Goal: Information Seeking & Learning: Learn about a topic

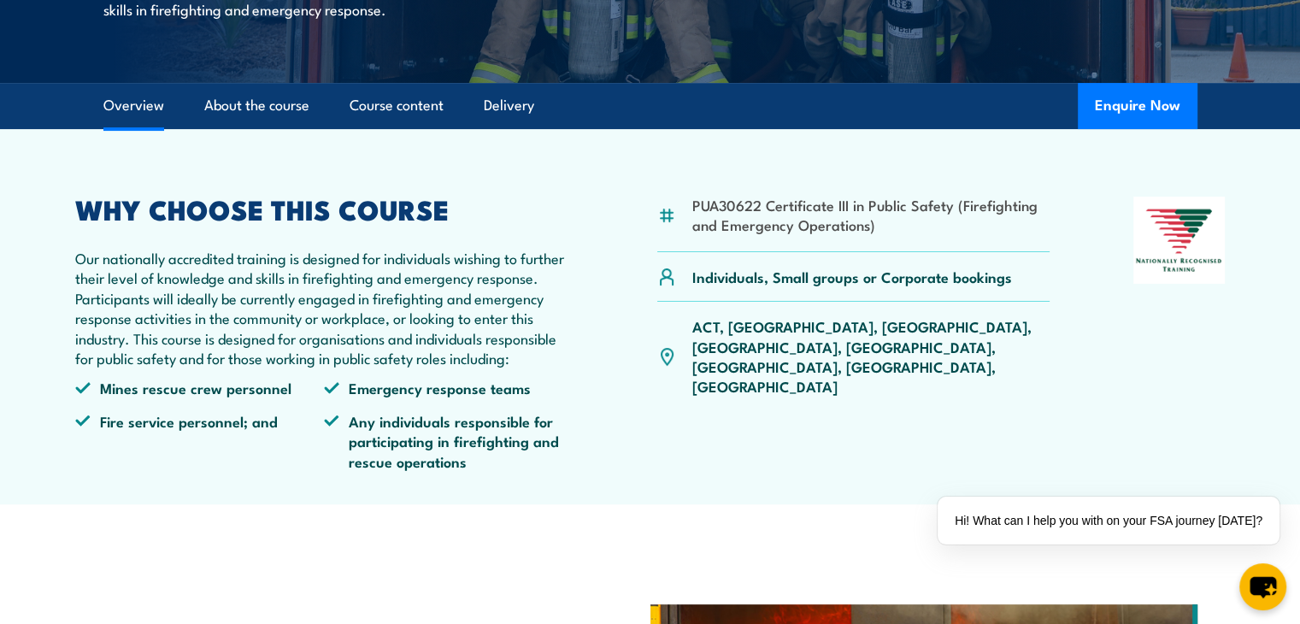
scroll to position [472, 0]
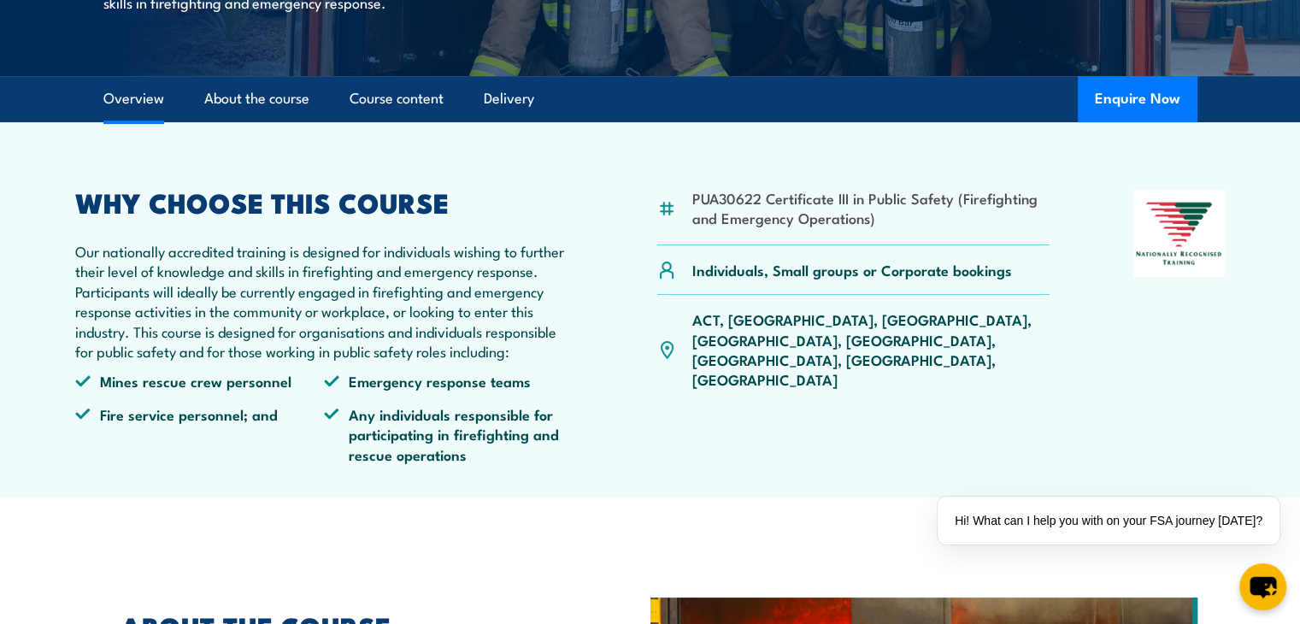
click at [373, 121] on link "Course content" at bounding box center [397, 98] width 94 height 45
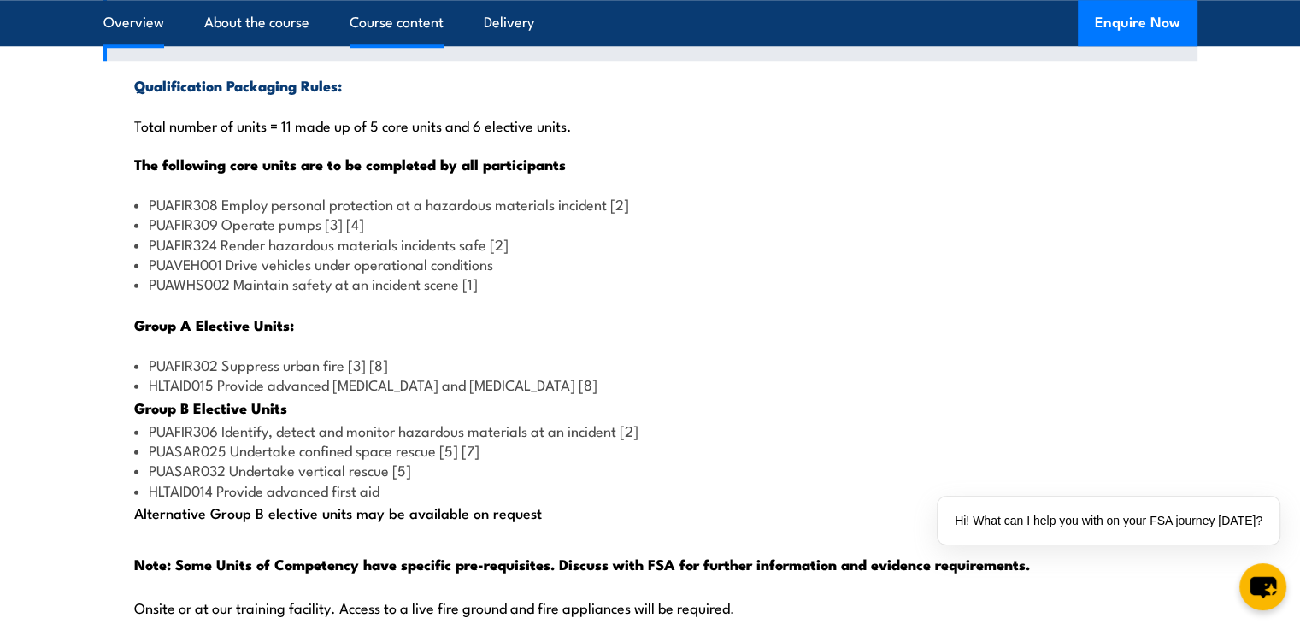
scroll to position [1610, 0]
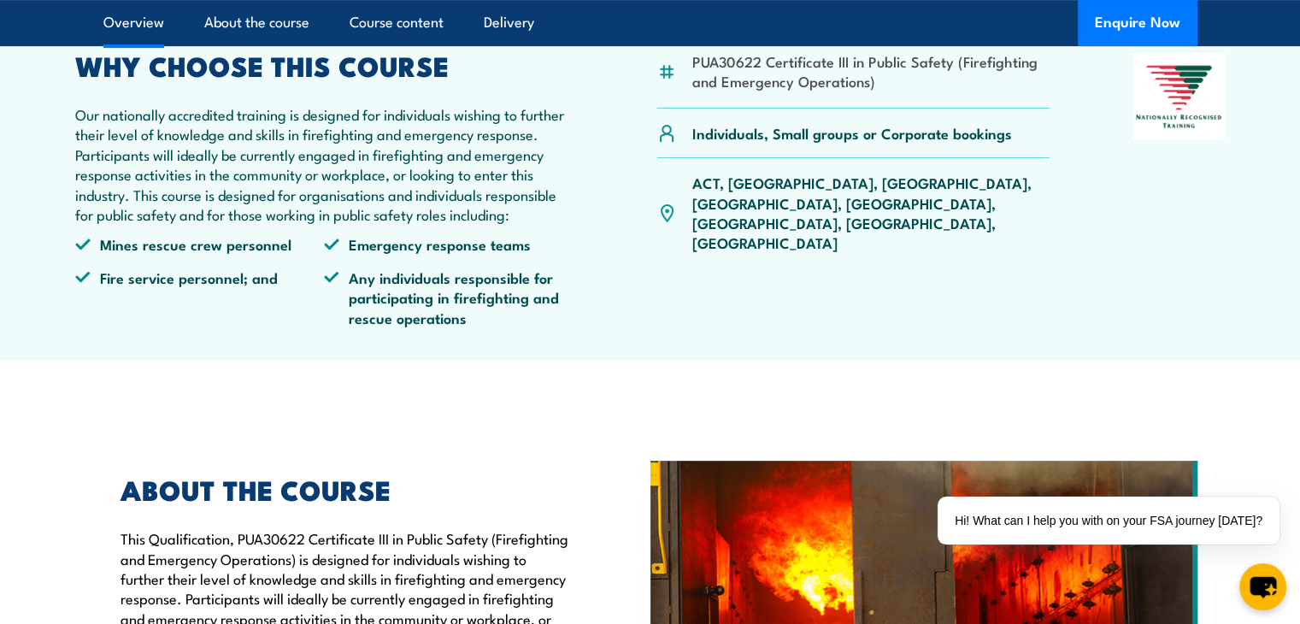
scroll to position [554, 0]
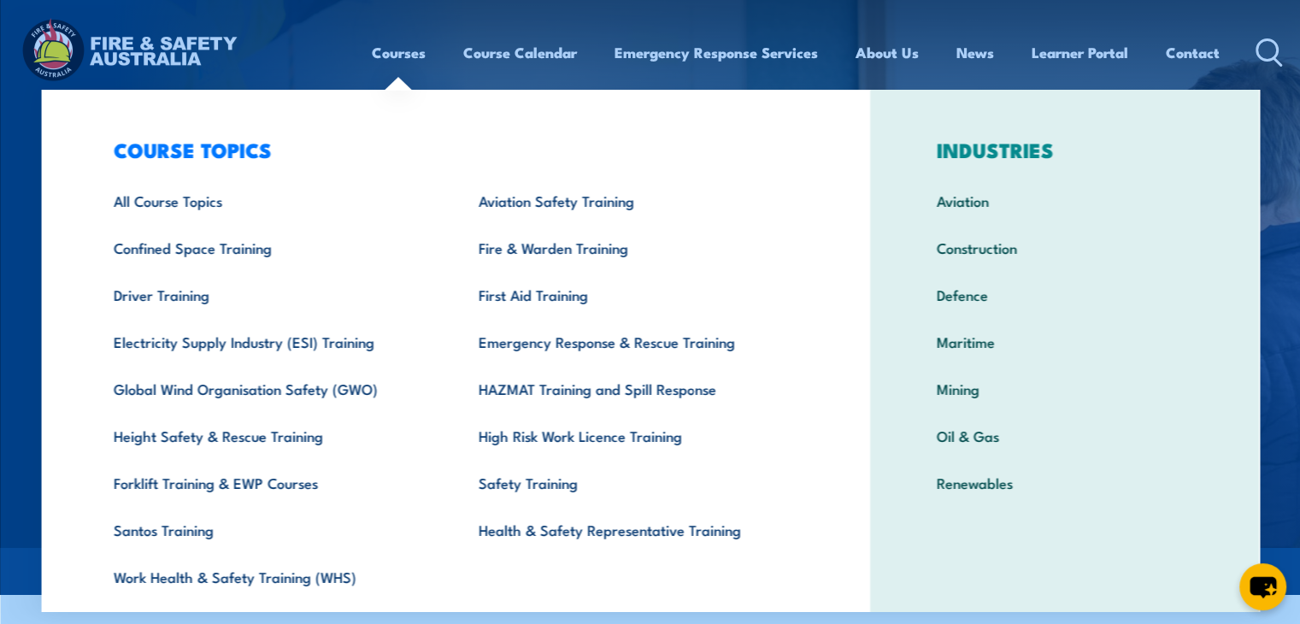
scroll to position [4, 0]
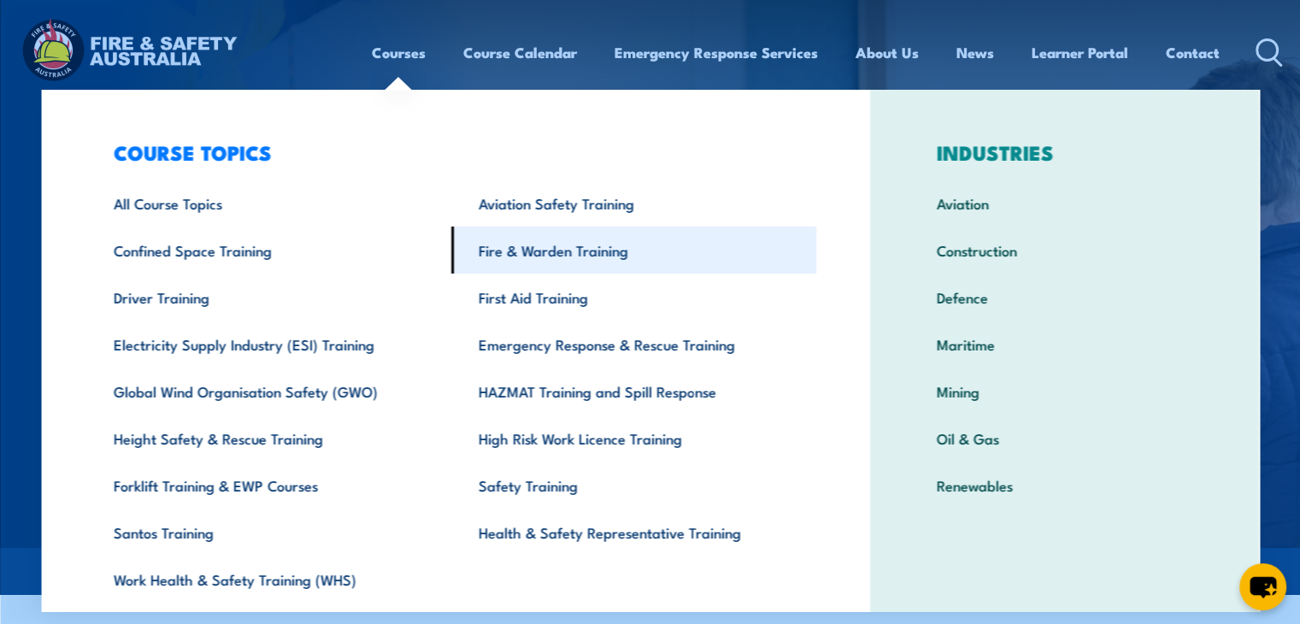
click at [528, 247] on link "Fire & Warden Training" at bounding box center [633, 249] width 365 height 47
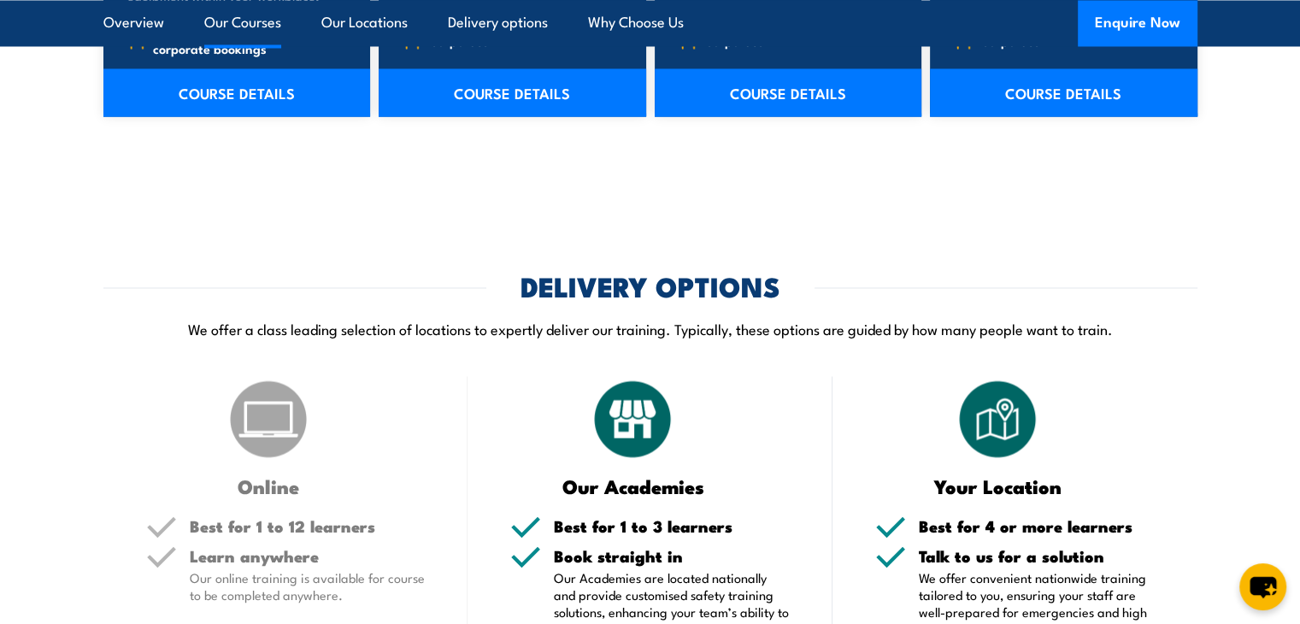
scroll to position [3068, 0]
